Goal: Task Accomplishment & Management: Manage account settings

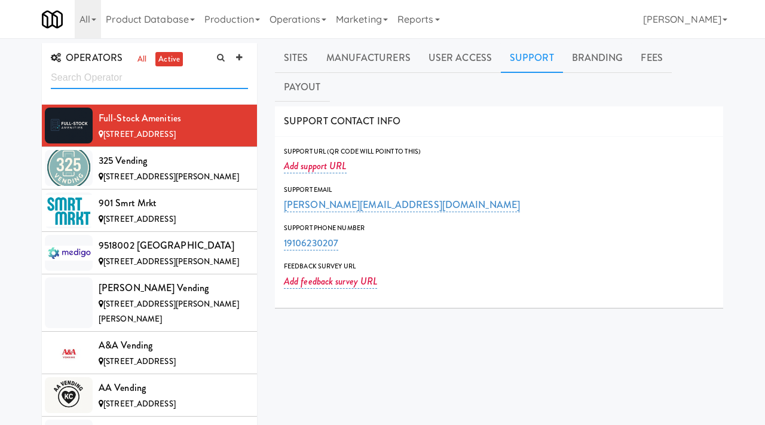
click at [133, 86] on input "text" at bounding box center [149, 78] width 197 height 22
type input "tool"
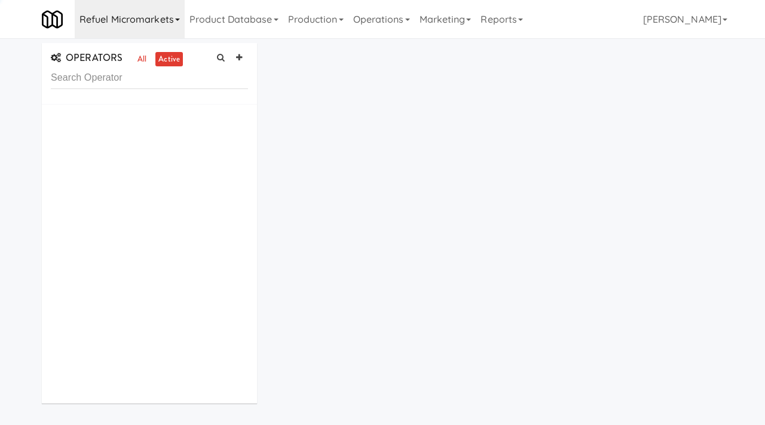
click at [152, 17] on link "Refuel Micromarkets" at bounding box center [130, 19] width 110 height 38
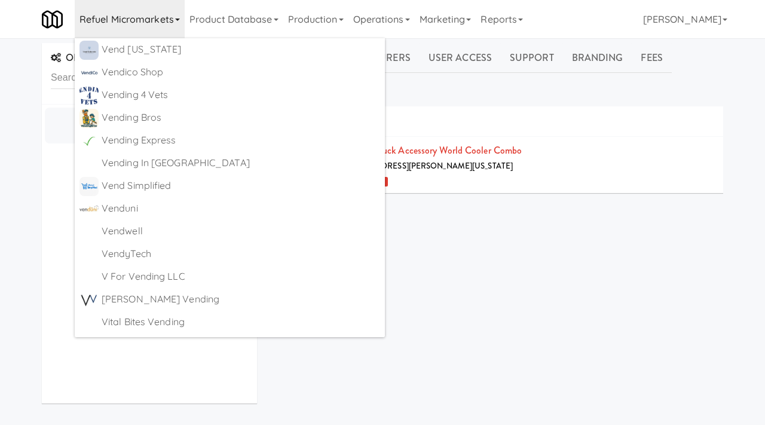
scroll to position [6642, 0]
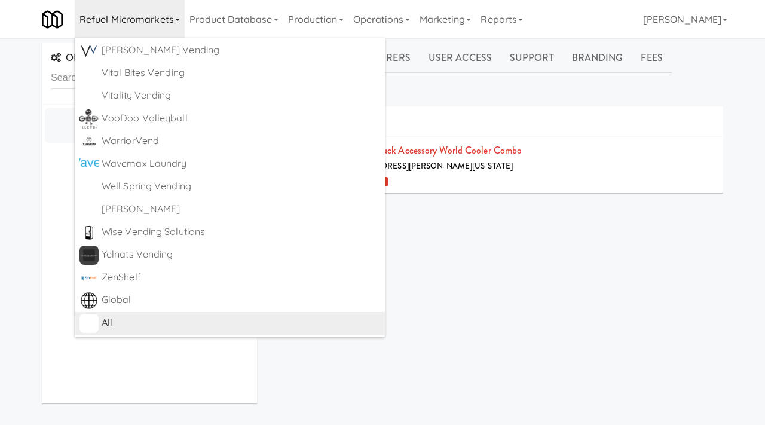
click at [119, 322] on div "All" at bounding box center [241, 323] width 279 height 18
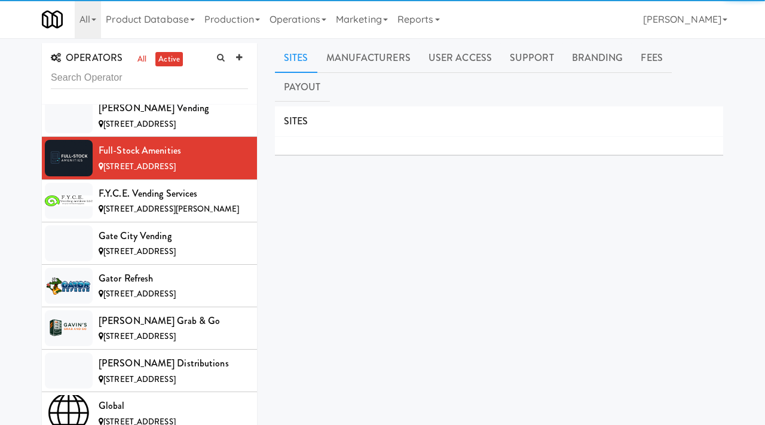
scroll to position [3756, 0]
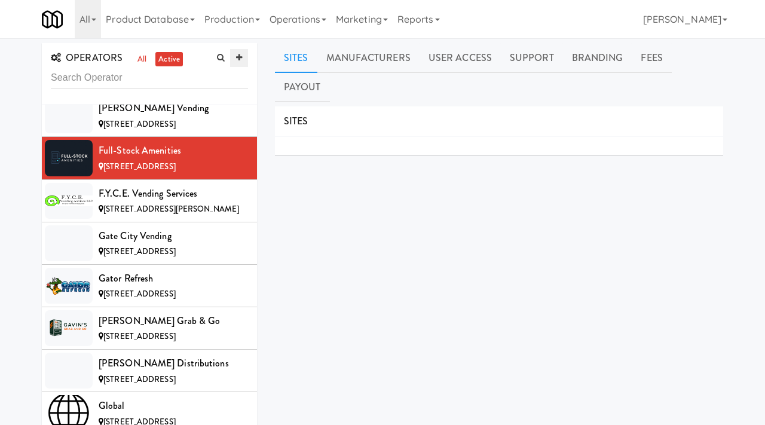
click at [239, 56] on icon at bounding box center [239, 58] width 6 height 8
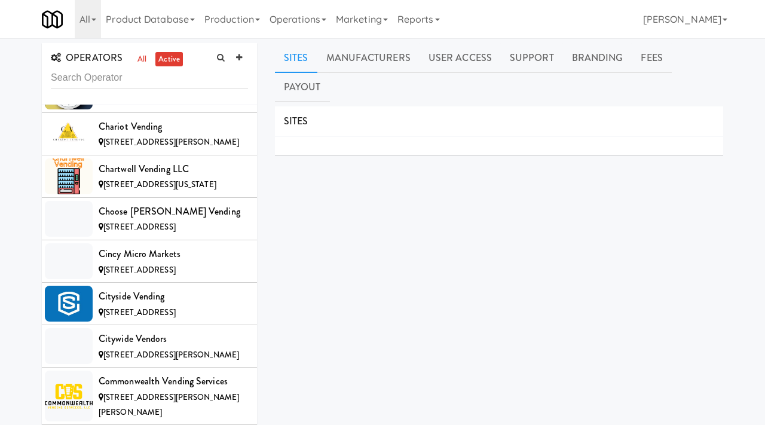
scroll to position [1949, 0]
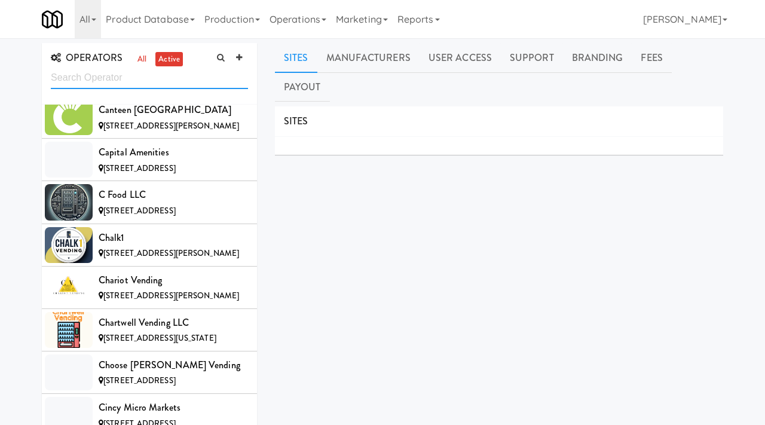
click at [158, 87] on input "text" at bounding box center [149, 78] width 197 height 22
type input "toolcraft"
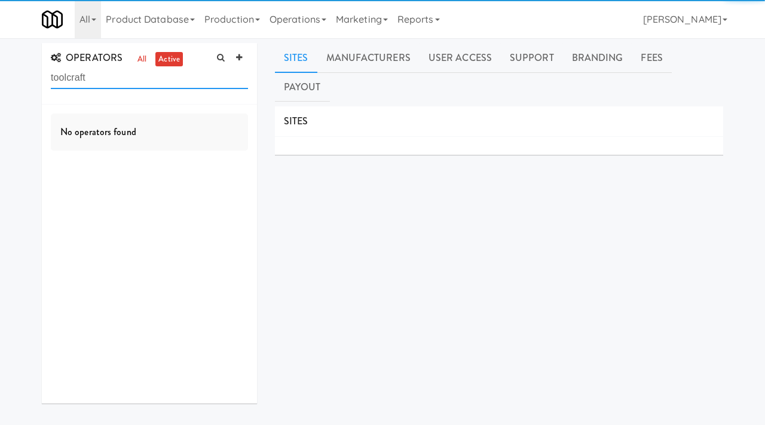
scroll to position [0, 0]
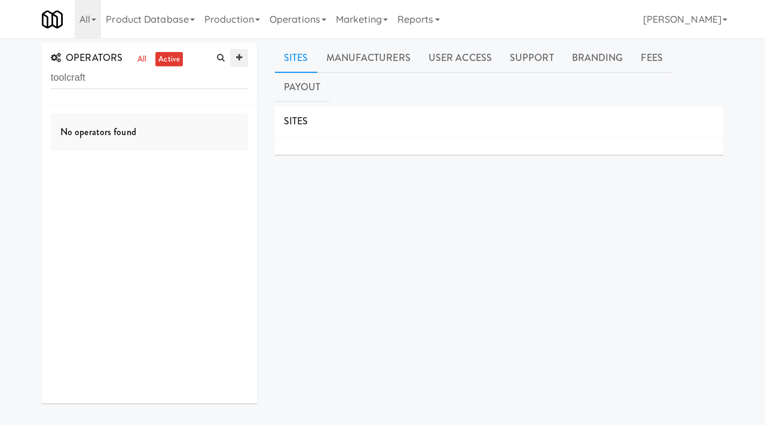
click at [243, 57] on link at bounding box center [239, 58] width 18 height 18
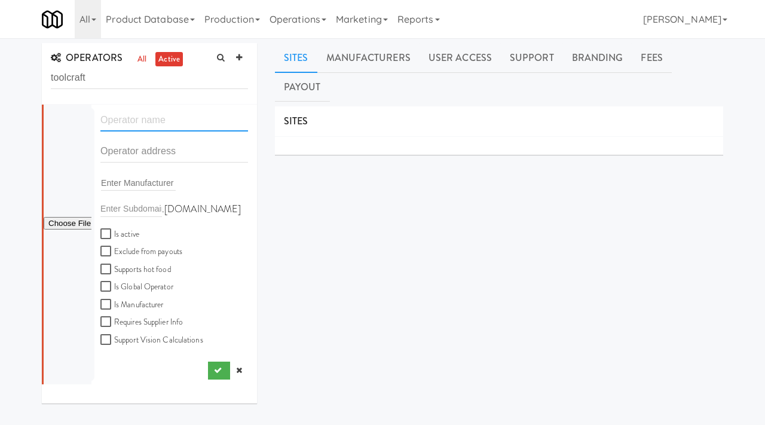
click at [148, 125] on input "text" at bounding box center [174, 120] width 148 height 22
paste input "Toolcraft"
type input "Toolcraft"
click at [143, 148] on input "text" at bounding box center [174, 152] width 148 height 22
paste input "17700 147th st SE"
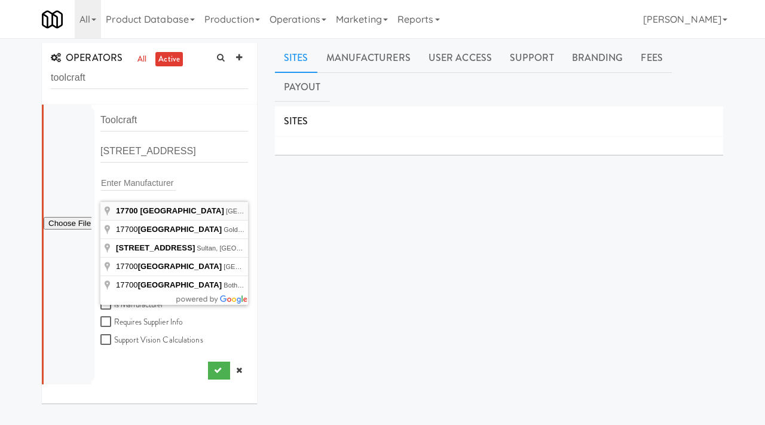
type input "17700 147th St SE, Monroe, WA, USA"
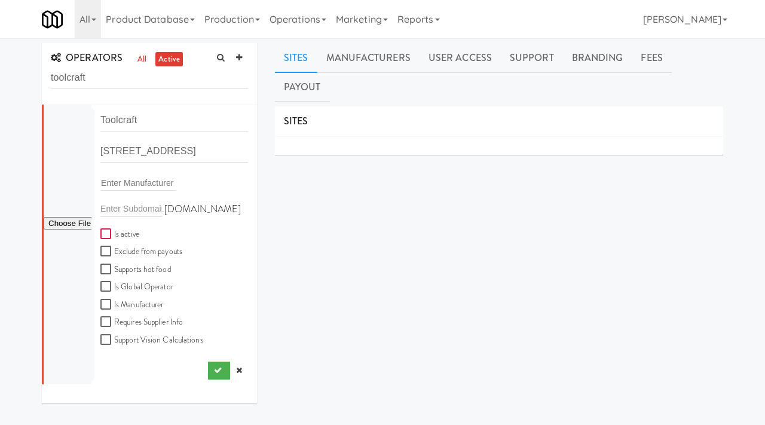
click at [105, 231] on input "Is active" at bounding box center [107, 235] width 14 height 10
checkbox input "true"
click at [51, 219] on input "file" at bounding box center [68, 223] width 48 height 15
type input "C:\fakepath\Screenshot 2025-09-02 at 6.41.53 AM.png"
click at [222, 374] on button "submit" at bounding box center [219, 371] width 22 height 18
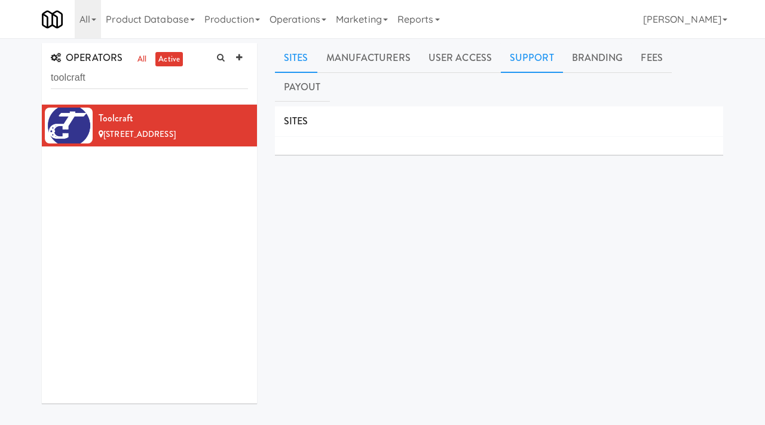
click at [515, 56] on link "Support" at bounding box center [532, 58] width 62 height 30
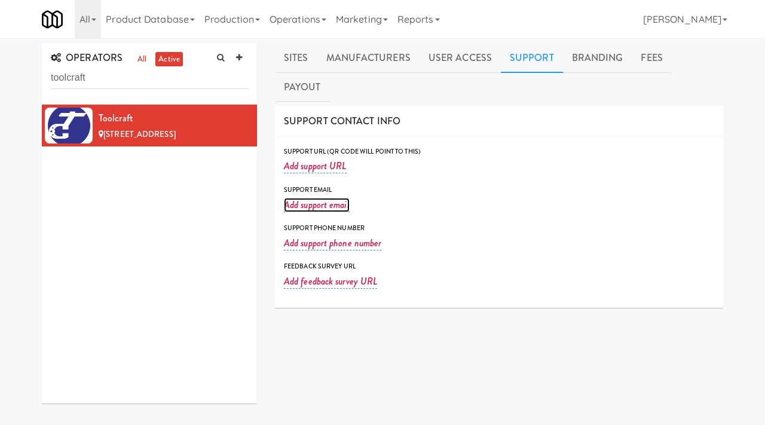
click at [328, 198] on link "Add support email" at bounding box center [317, 205] width 66 height 14
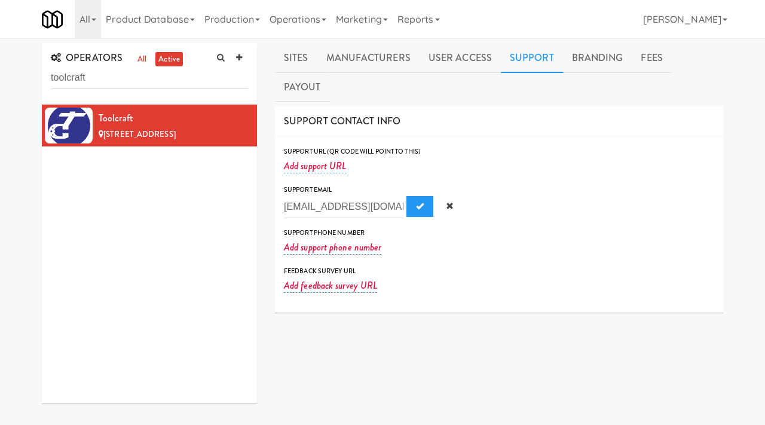
scroll to position [0, 22]
type input "purchasing@tcprecision.com"
click at [416, 202] on span "Submit" at bounding box center [420, 206] width 8 height 8
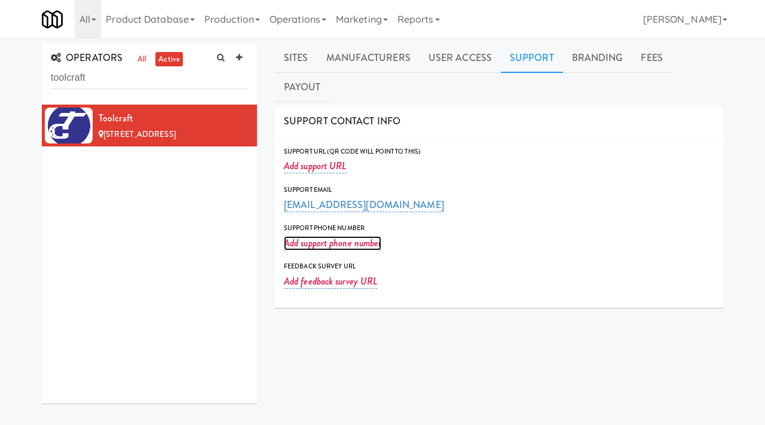
click at [318, 236] on link "Add support phone number" at bounding box center [332, 243] width 97 height 14
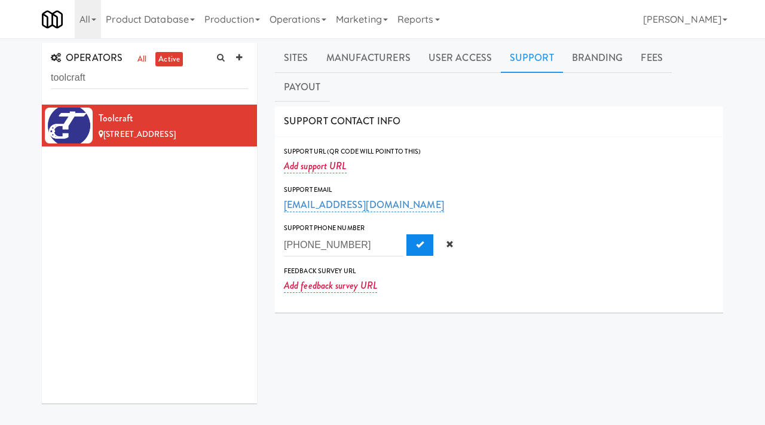
type input "360-794-5512"
click at [411, 234] on button "Submit" at bounding box center [420, 245] width 27 height 22
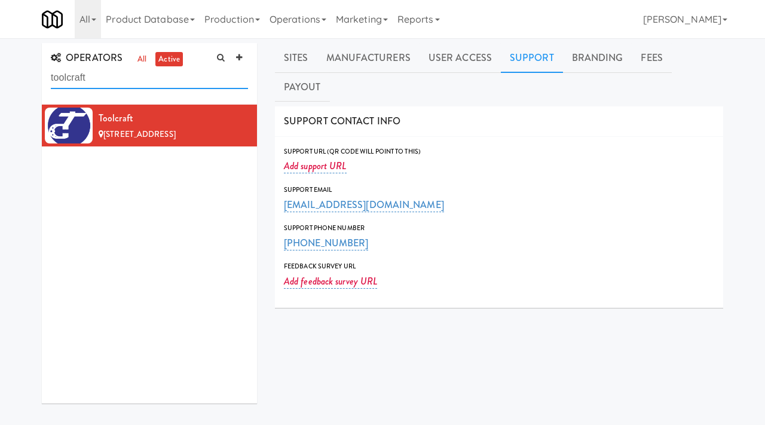
click at [100, 81] on input "toolcraft" at bounding box center [149, 78] width 197 height 22
type input "nate winkler"
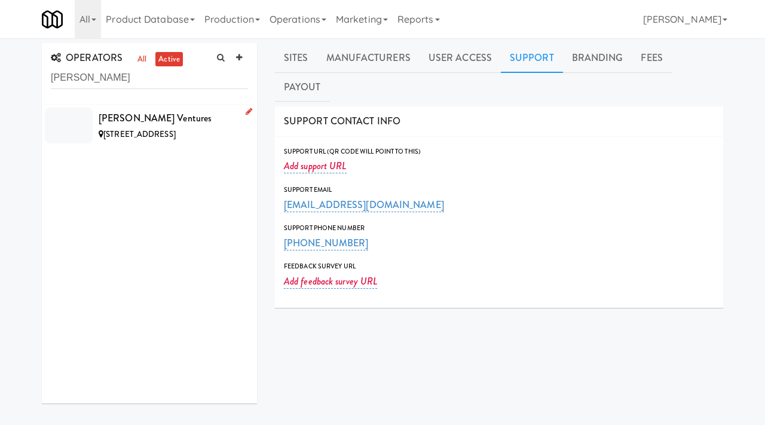
click at [224, 123] on div "[PERSON_NAME] Ventures" at bounding box center [174, 118] width 150 height 18
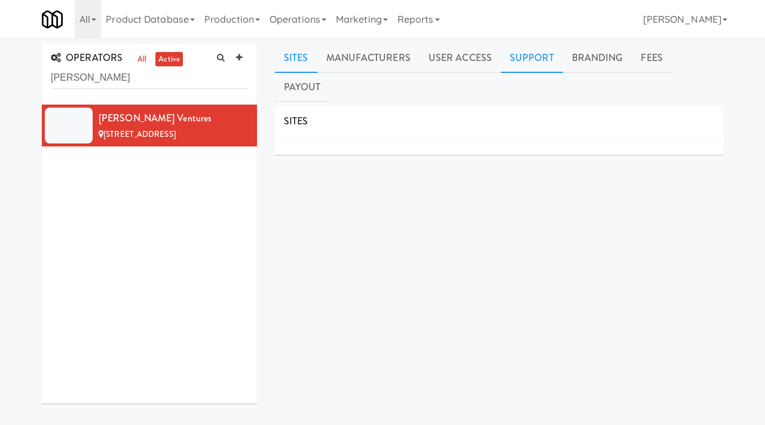
click at [520, 59] on link "Support" at bounding box center [532, 58] width 62 height 30
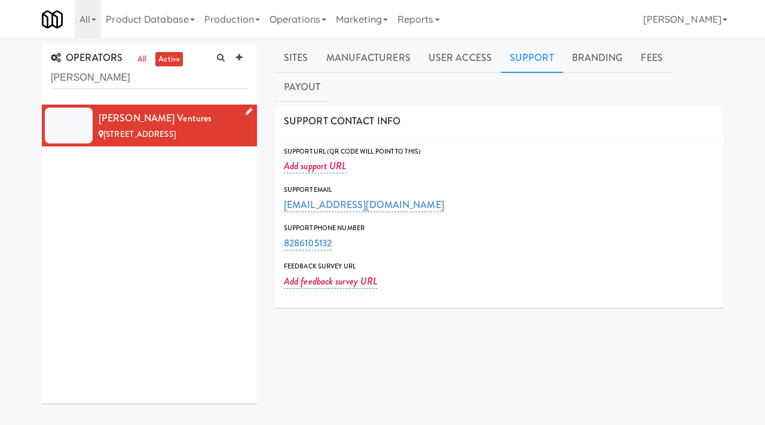
click at [246, 114] on icon at bounding box center [249, 112] width 7 height 8
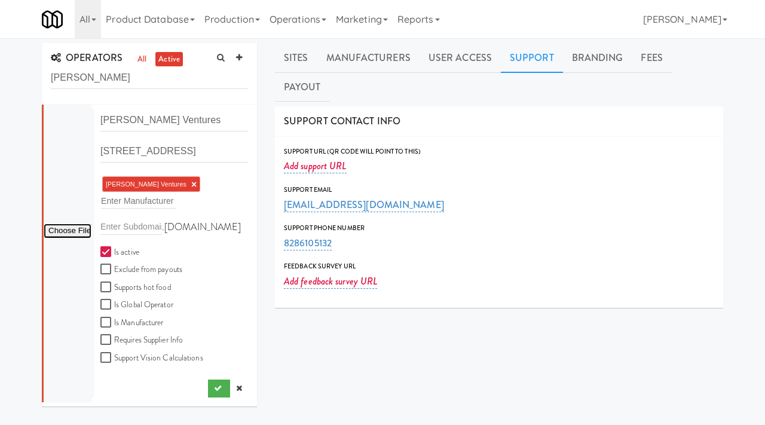
click at [56, 233] on input "file" at bounding box center [68, 231] width 48 height 15
type input "C:\fakepath\a2caf639-ccf6-4ff6-b3a3-1afe1d0020a7-0-2logo___dark_icon__270_x_270…"
click at [211, 398] on li "Nate Winkler Ventures 346 Honeysuckle Ln, Boone NC Nate Winkler Ventures × Ente…" at bounding box center [149, 254] width 215 height 298
click at [216, 389] on icon "submit" at bounding box center [218, 389] width 8 height 8
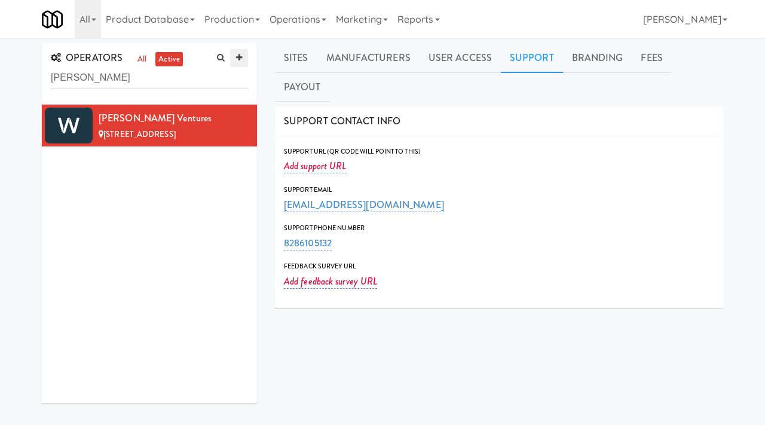
click at [237, 57] on icon at bounding box center [239, 58] width 6 height 8
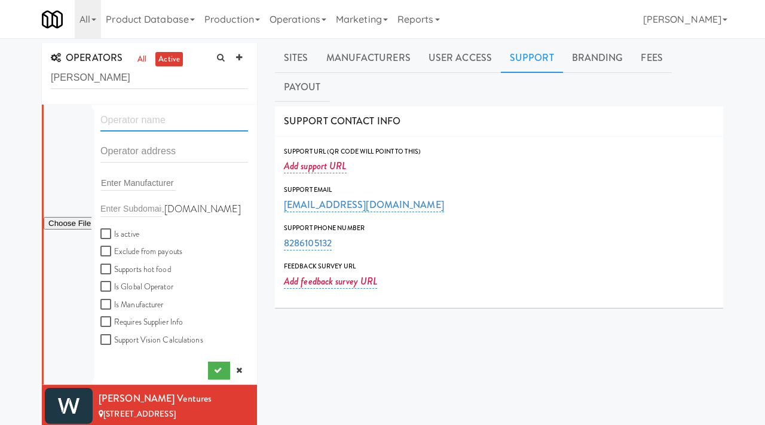
click at [138, 121] on input "text" at bounding box center [174, 120] width 148 height 22
paste input "Vendsmart"
type input "Vendsmart"
click at [135, 158] on input "text" at bounding box center [174, 152] width 148 height 22
paste input "7886 Bristol Bay Ln E"
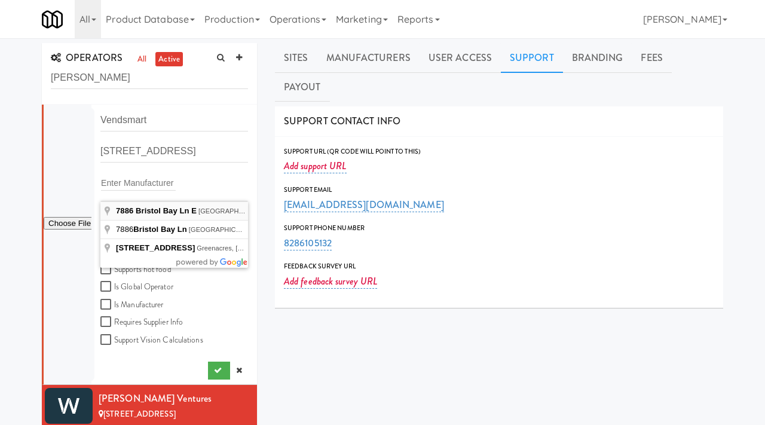
type input "7886 Bristol Bay Ln E, Jacksonville, FL, USA"
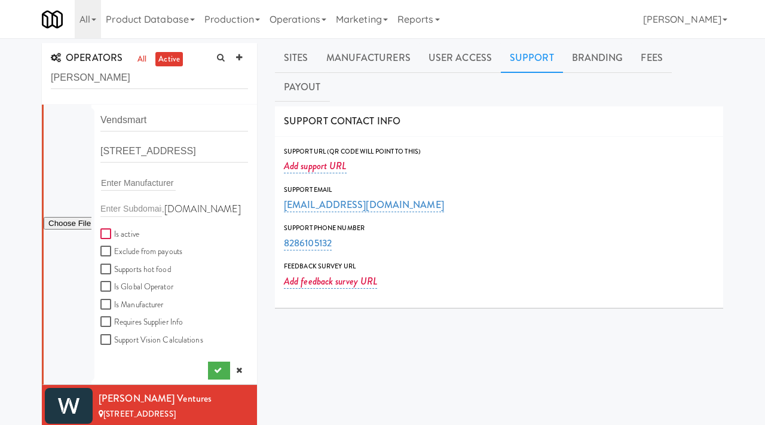
click at [109, 231] on input "Is active" at bounding box center [107, 235] width 14 height 10
checkbox input "true"
click at [215, 373] on icon "submit" at bounding box center [218, 371] width 8 height 8
